Goal: Transaction & Acquisition: Purchase product/service

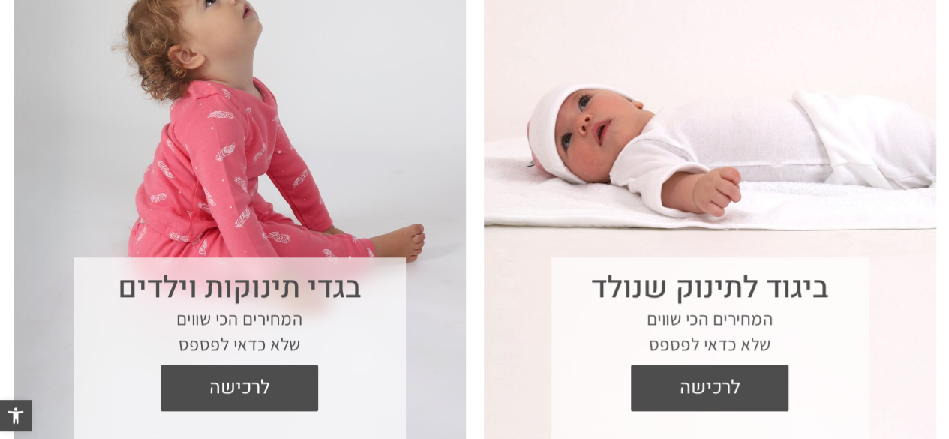
scroll to position [675, 0]
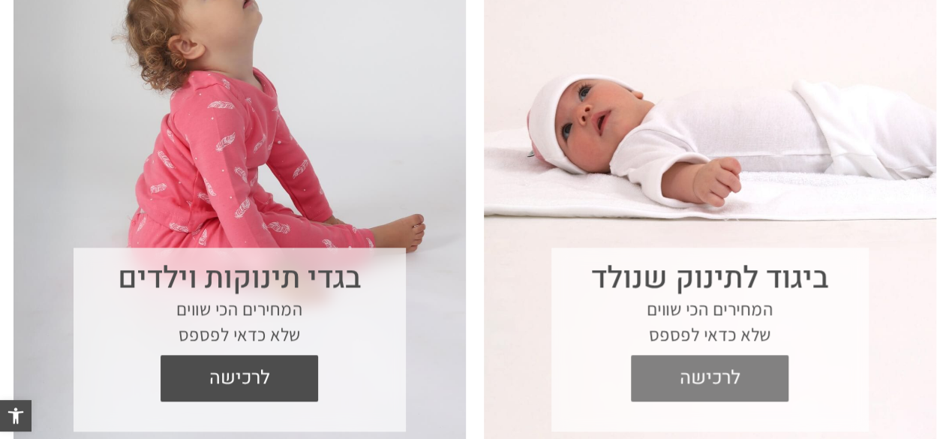
click at [736, 381] on span "לרכישה" at bounding box center [709, 378] width 135 height 47
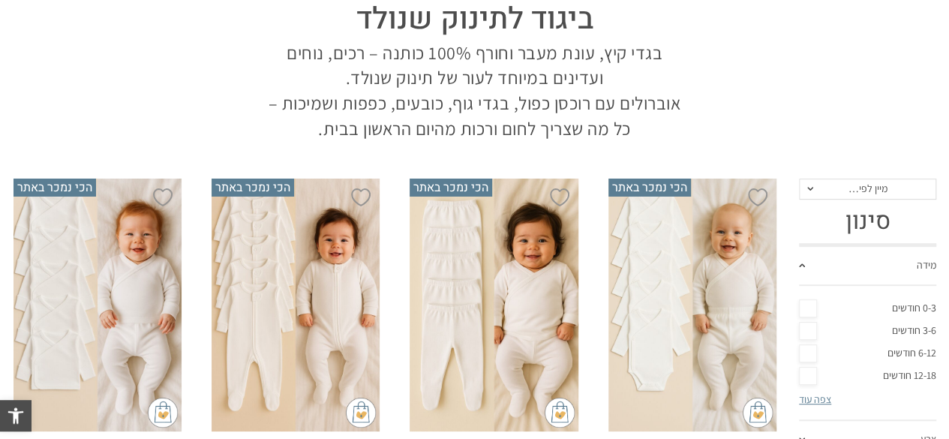
scroll to position [323, 0]
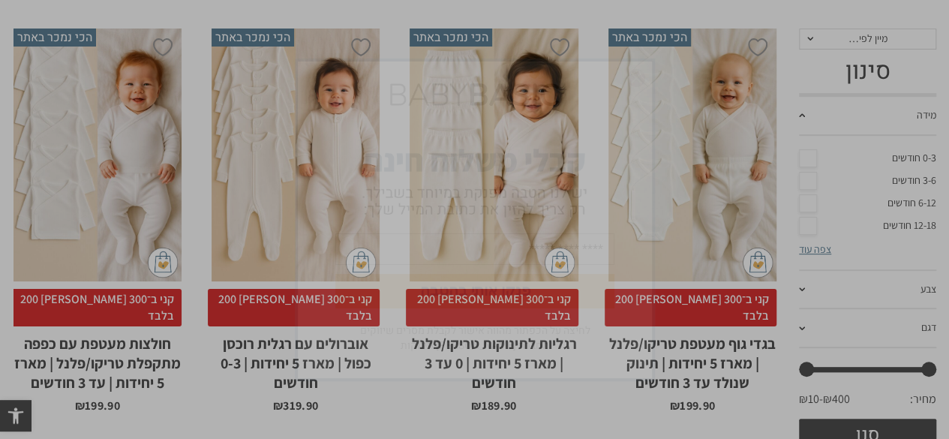
click at [639, 74] on img "סגור" at bounding box center [636, 78] width 18 height 18
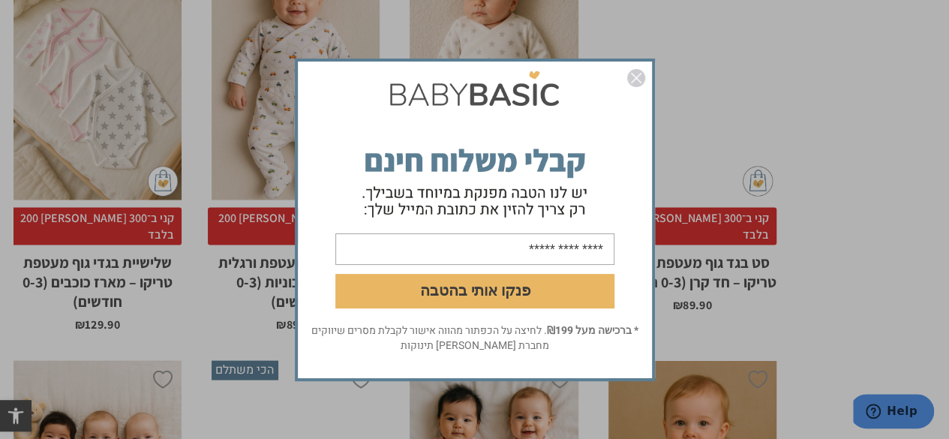
scroll to position [1674, 0]
